Goal: Task Accomplishment & Management: Use online tool/utility

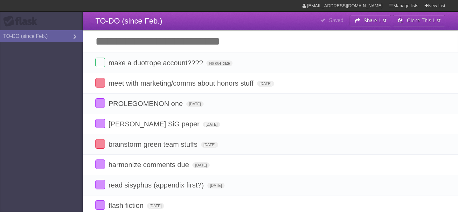
click at [203, 45] on input "Add another task" at bounding box center [270, 41] width 375 height 22
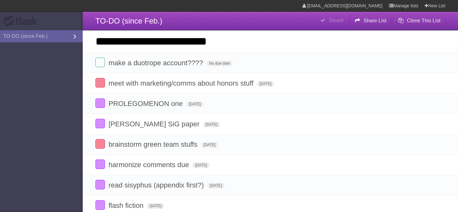
type input "**********"
click input "*********" at bounding box center [0, 0] width 0 height 0
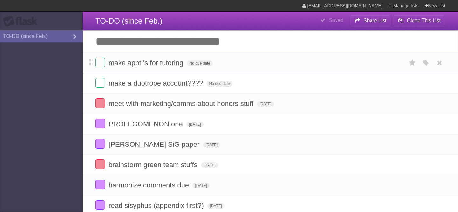
click at [191, 68] on form "make appt.'s for tutoring No due date White Red Blue Green Purple Orange" at bounding box center [270, 63] width 350 height 10
click at [193, 66] on span "No due date" at bounding box center [200, 63] width 26 height 6
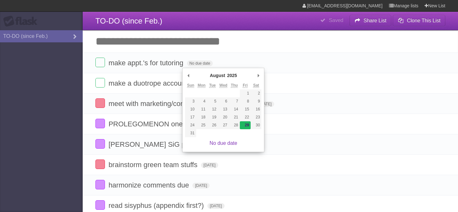
type span "[DATE]"
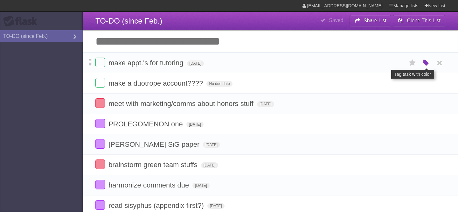
click at [425, 65] on icon "button" at bounding box center [426, 63] width 9 height 8
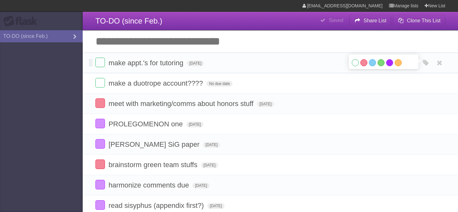
click at [391, 66] on label "Purple" at bounding box center [389, 62] width 7 height 7
click at [373, 64] on label "Blue" at bounding box center [372, 62] width 7 height 7
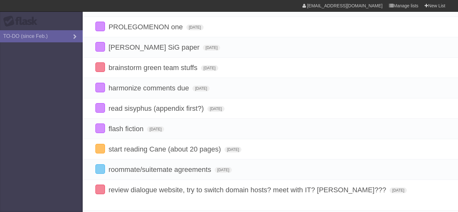
scroll to position [115, 0]
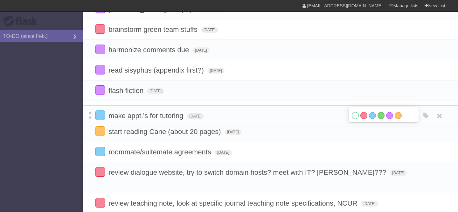
drag, startPoint x: 92, startPoint y: 65, endPoint x: 111, endPoint y: 115, distance: 54.2
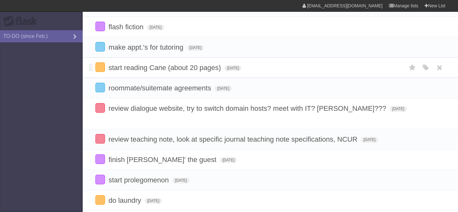
scroll to position [176, 0]
